Goal: Task Accomplishment & Management: Manage account settings

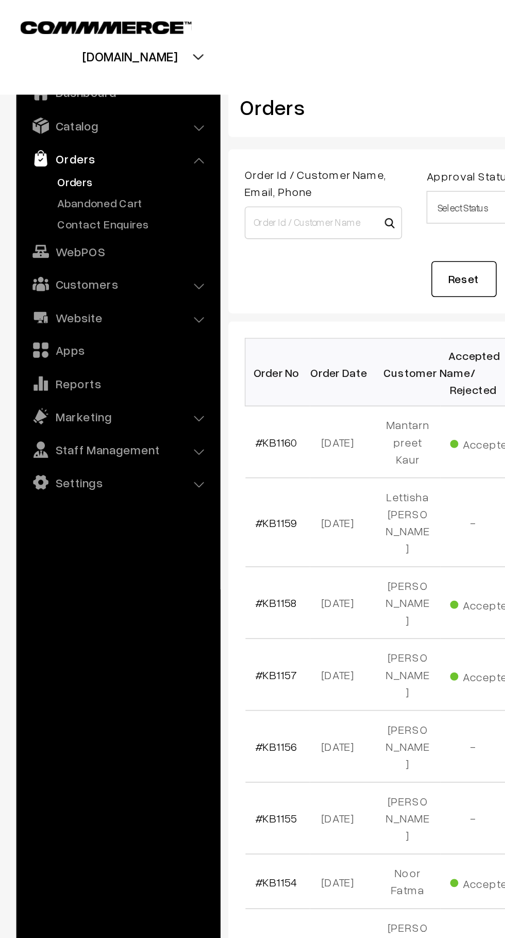
click at [87, 128] on link "Abandoned Cart" at bounding box center [85, 128] width 102 height 11
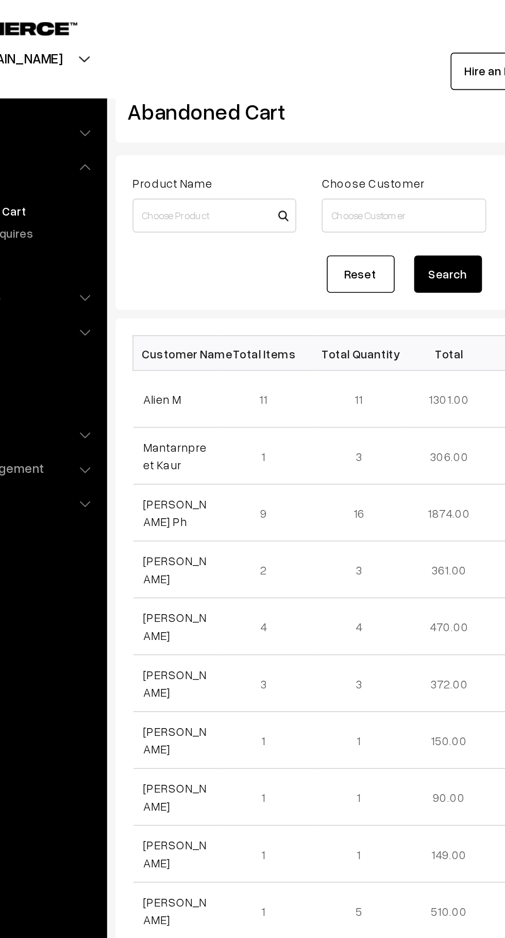
click at [169, 244] on link "Alien M" at bounding box center [172, 242] width 23 height 9
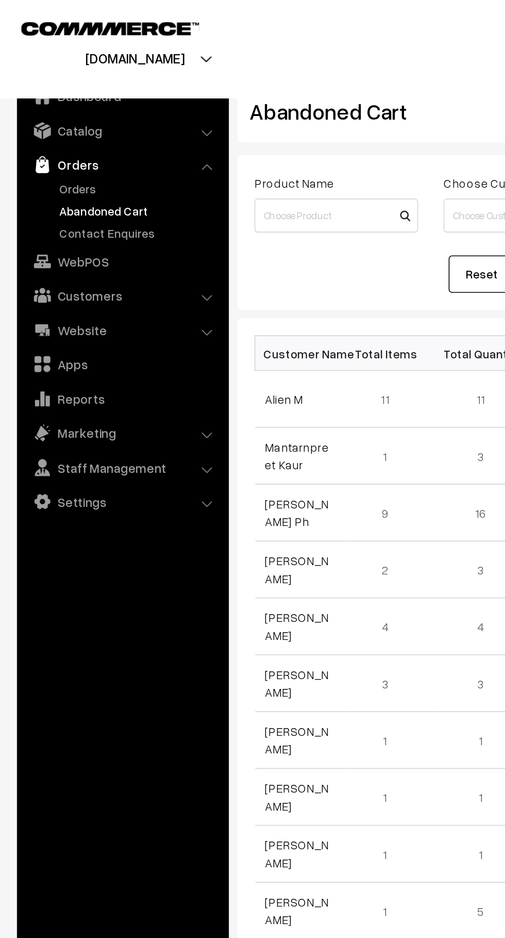
click at [61, 127] on link "Abandoned Cart" at bounding box center [85, 128] width 102 height 11
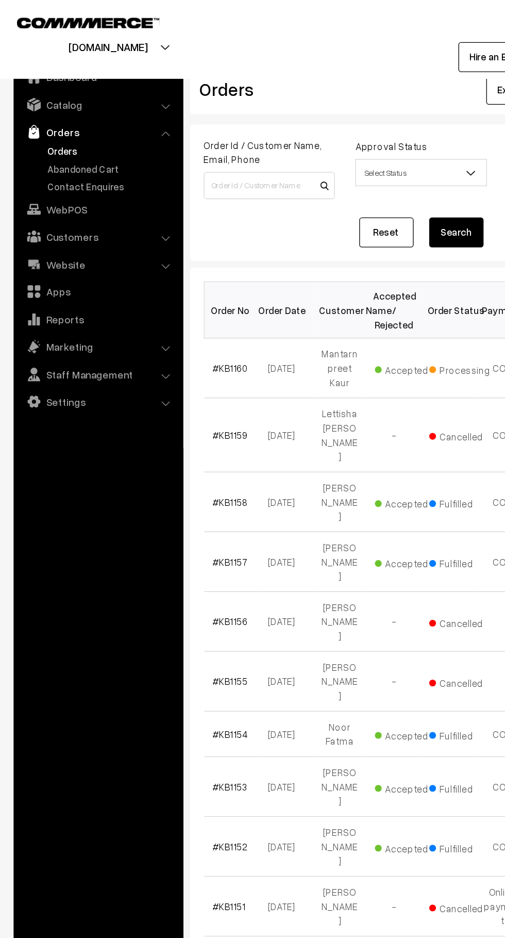
click at [93, 123] on link "Abandoned Cart" at bounding box center [85, 128] width 102 height 11
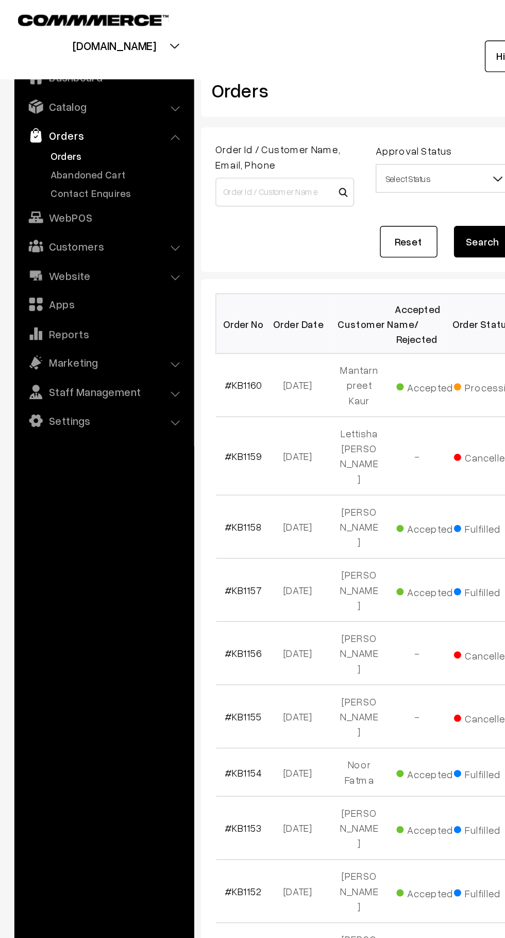
click at [44, 128] on link "Abandoned Cart" at bounding box center [85, 128] width 102 height 11
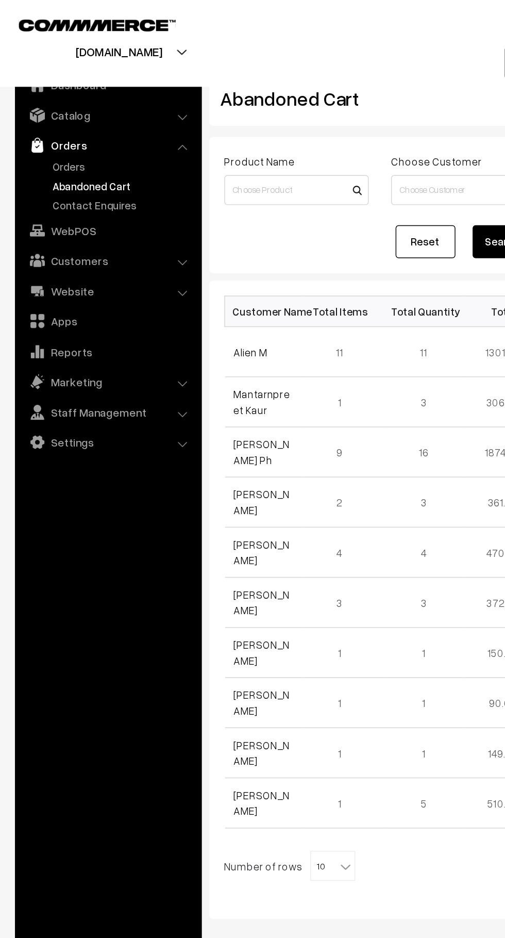
click at [179, 242] on link "Alien M" at bounding box center [172, 242] width 23 height 9
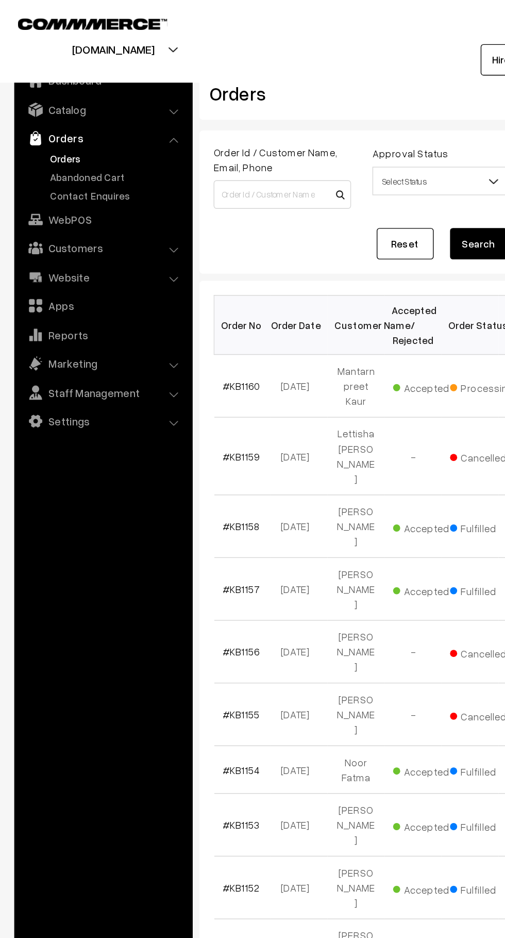
click at [98, 128] on link "Abandoned Cart" at bounding box center [85, 128] width 102 height 11
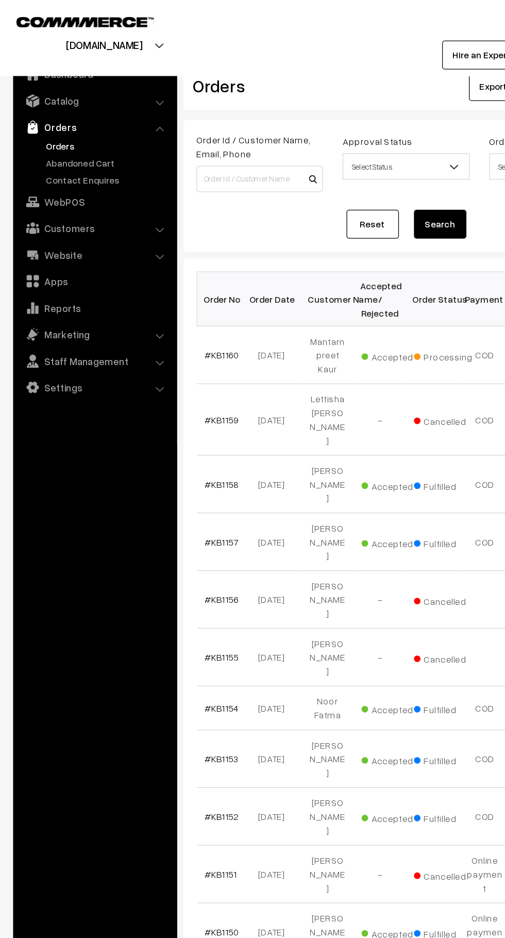
click at [83, 123] on link "Abandoned Cart" at bounding box center [85, 128] width 102 height 11
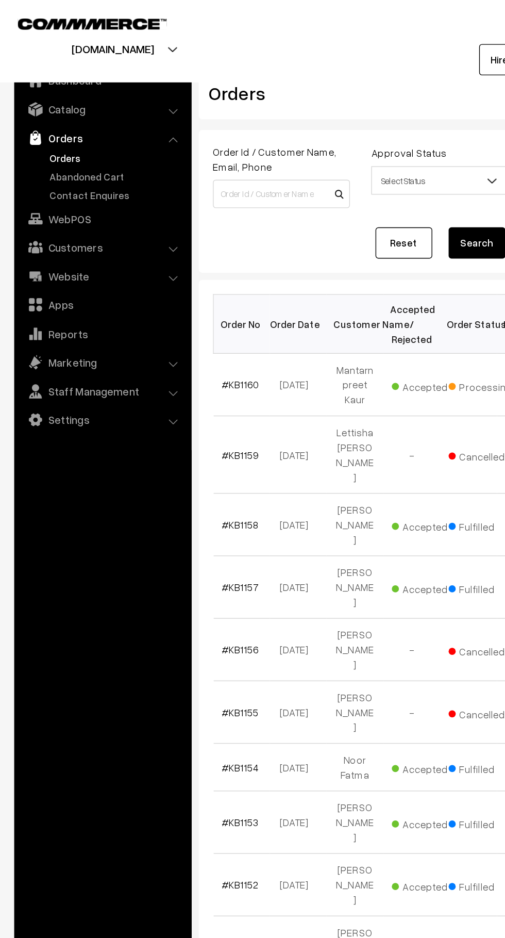
click at [93, 130] on link "Abandoned Cart" at bounding box center [85, 128] width 102 height 11
